Goal: Navigation & Orientation: Find specific page/section

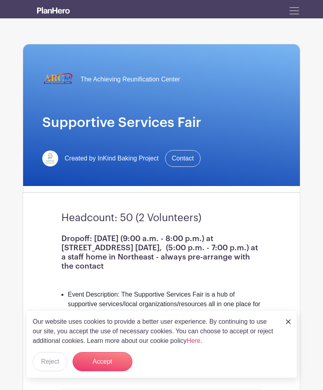
click at [295, 14] on span "Toggle navigation" at bounding box center [295, 11] width 12 height 12
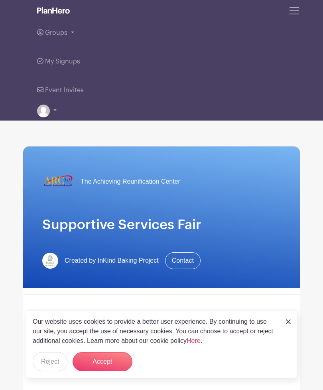
click at [290, 15] on span "Toggle navigation" at bounding box center [295, 11] width 12 height 12
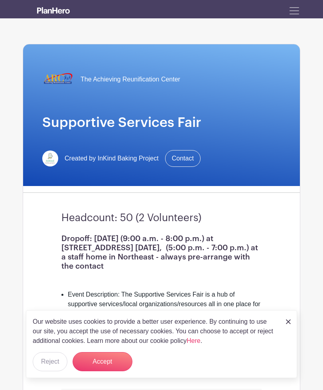
click at [114, 360] on button "Accept" at bounding box center [103, 361] width 60 height 19
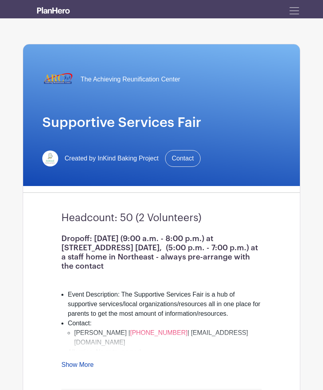
click at [293, 10] on span "Toggle navigation" at bounding box center [295, 11] width 12 height 12
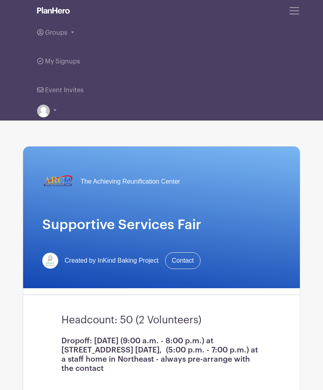
click at [70, 28] on link "Groups" at bounding box center [161, 32] width 249 height 29
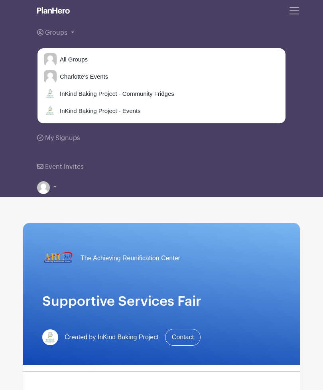
click at [80, 59] on span "All Groups" at bounding box center [72, 59] width 31 height 9
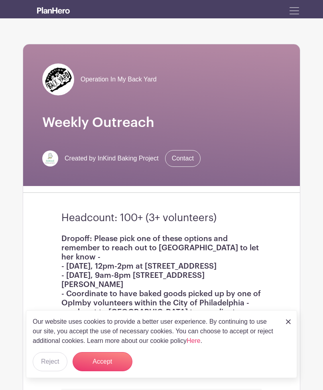
click at [297, 8] on span "Toggle navigation" at bounding box center [295, 11] width 12 height 12
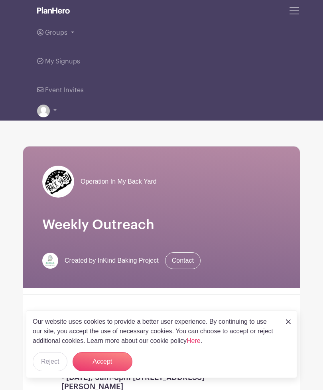
click at [69, 91] on span "Event Invites" at bounding box center [64, 90] width 39 height 6
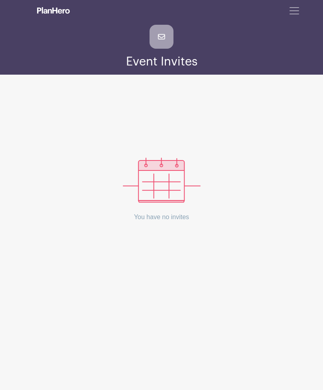
click at [297, 13] on span "Toggle navigation" at bounding box center [295, 11] width 12 height 12
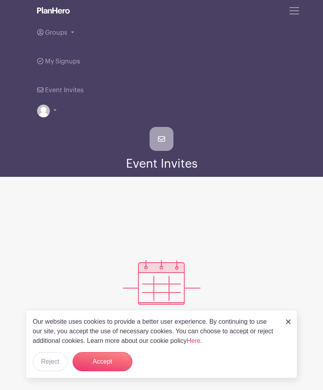
click at [69, 31] on link "Groups" at bounding box center [161, 32] width 249 height 29
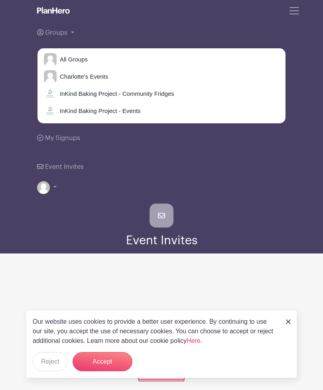
click at [133, 93] on span "InKind Baking Project - Community Fridges" at bounding box center [116, 93] width 118 height 9
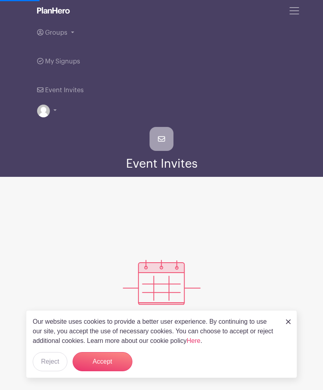
scroll to position [1, 0]
click at [115, 361] on button "Accept" at bounding box center [103, 361] width 60 height 19
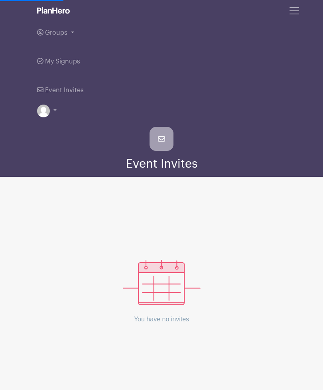
scroll to position [0, 0]
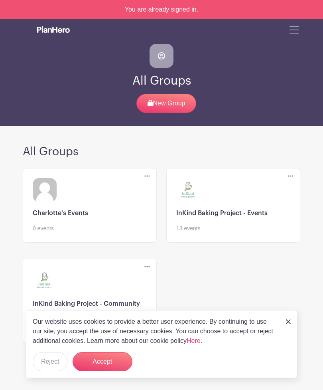
scroll to position [16, 0]
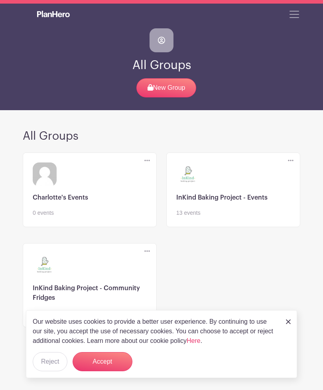
click at [78, 317] on link at bounding box center [90, 317] width 114 height 0
click at [110, 369] on button "Accept" at bounding box center [103, 361] width 60 height 19
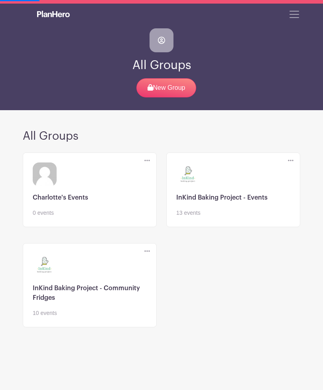
click at [57, 317] on link at bounding box center [90, 317] width 114 height 0
click at [50, 317] on link at bounding box center [90, 317] width 114 height 0
click at [58, 317] on link at bounding box center [90, 317] width 114 height 0
click at [200, 217] on link at bounding box center [233, 217] width 114 height 0
click at [192, 217] on link at bounding box center [233, 217] width 114 height 0
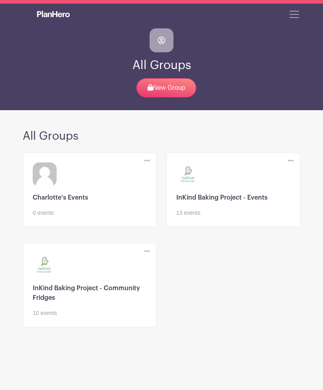
click at [196, 217] on link at bounding box center [233, 217] width 114 height 0
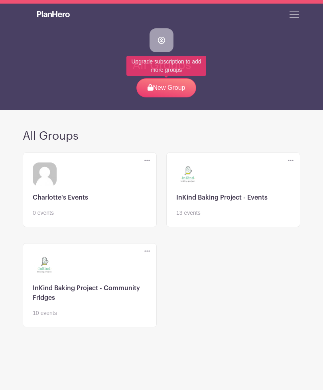
click at [176, 92] on p "New Group" at bounding box center [167, 87] width 60 height 19
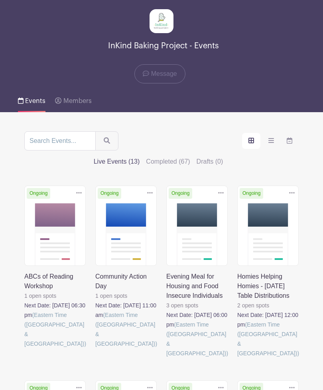
click at [140, 157] on label "Live Events (13)" at bounding box center [117, 162] width 46 height 10
click at [0, 0] on input "Live Events (13)" at bounding box center [0, 0] width 0 height 0
click at [140, 157] on label "Live Events (13)" at bounding box center [117, 162] width 46 height 10
click at [0, 0] on input "Live Events (13)" at bounding box center [0, 0] width 0 height 0
click at [190, 157] on label "Completed (67)" at bounding box center [168, 162] width 44 height 10
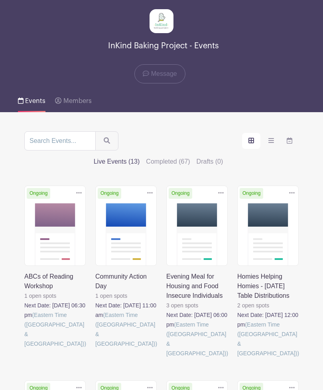
click at [0, 0] on input "Completed (67)" at bounding box center [0, 0] width 0 height 0
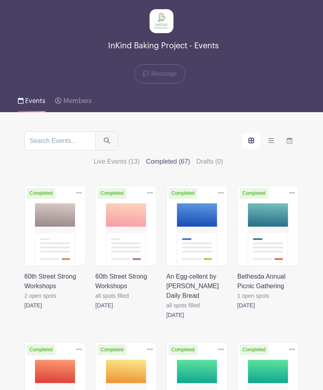
click at [140, 157] on label "Live Events (13)" at bounding box center [117, 162] width 46 height 10
click at [0, 0] on input "Live Events (13)" at bounding box center [0, 0] width 0 height 0
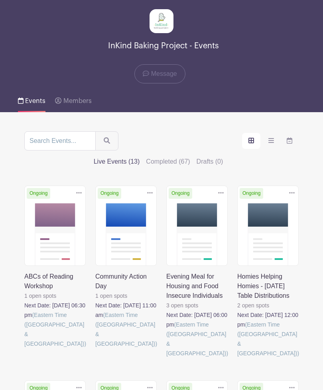
click at [269, 143] on icon "order and view" at bounding box center [272, 140] width 6 height 6
click at [0, 0] on input "order and view" at bounding box center [0, 0] width 0 height 0
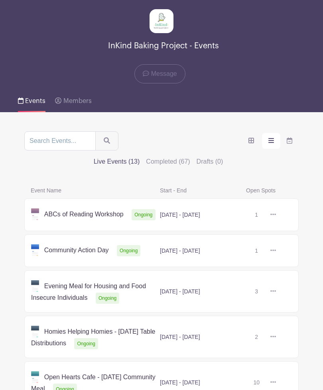
click at [269, 142] on icon "order and view" at bounding box center [272, 140] width 6 height 6
click at [0, 0] on input "order and view" at bounding box center [0, 0] width 0 height 0
click at [287, 142] on icon "order and view" at bounding box center [290, 140] width 6 height 6
click at [0, 0] on input "order and view" at bounding box center [0, 0] width 0 height 0
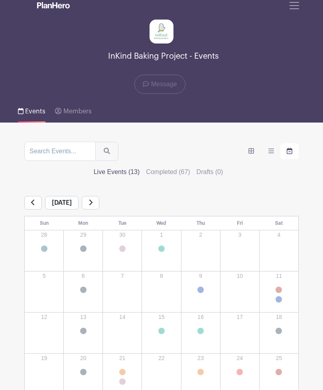
scroll to position [6, 0]
click at [269, 153] on icon "order and view" at bounding box center [272, 150] width 6 height 6
click at [0, 0] on input "order and view" at bounding box center [0, 0] width 0 height 0
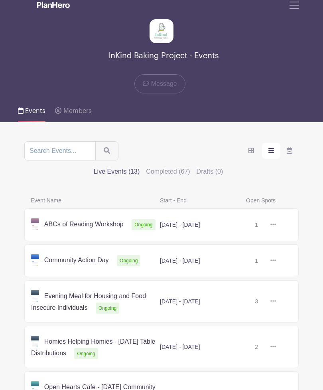
click at [242, 152] on label "order and view" at bounding box center [251, 151] width 18 height 16
click at [0, 0] on input "order and view" at bounding box center [0, 0] width 0 height 0
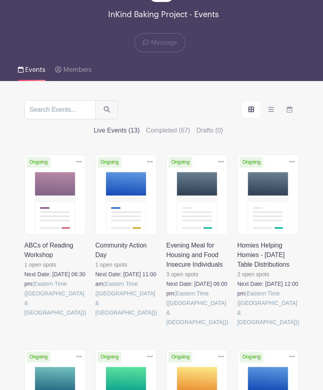
scroll to position [50, 0]
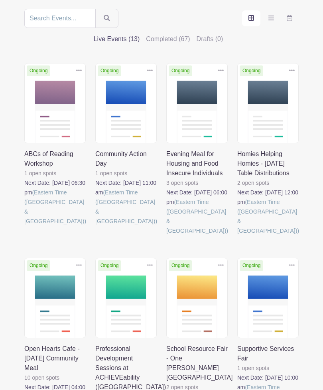
scroll to position [139, 0]
